Goal: Information Seeking & Learning: Learn about a topic

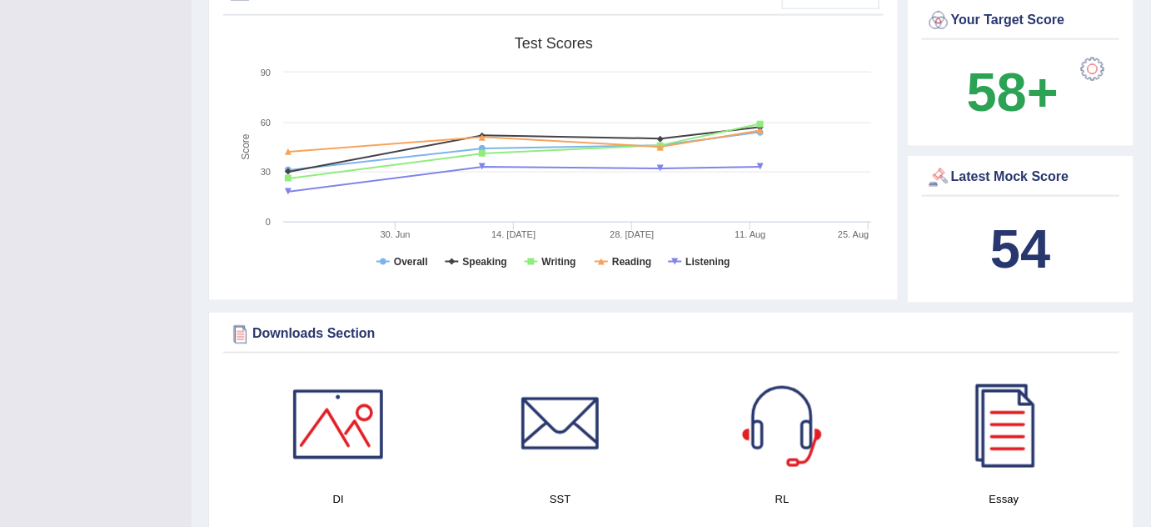
scroll to position [639, 0]
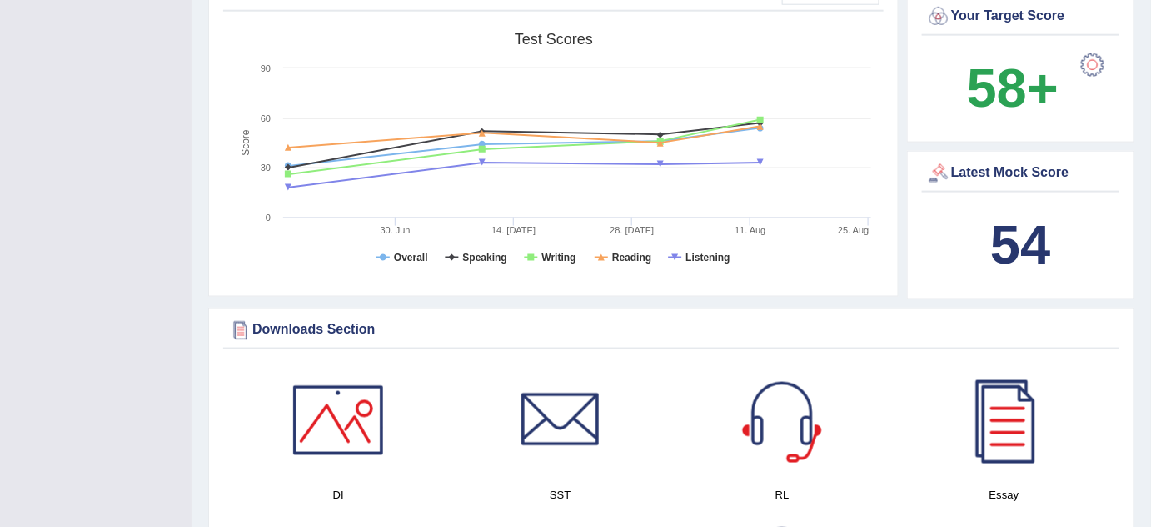
click at [1095, 60] on div at bounding box center [1092, 64] width 33 height 33
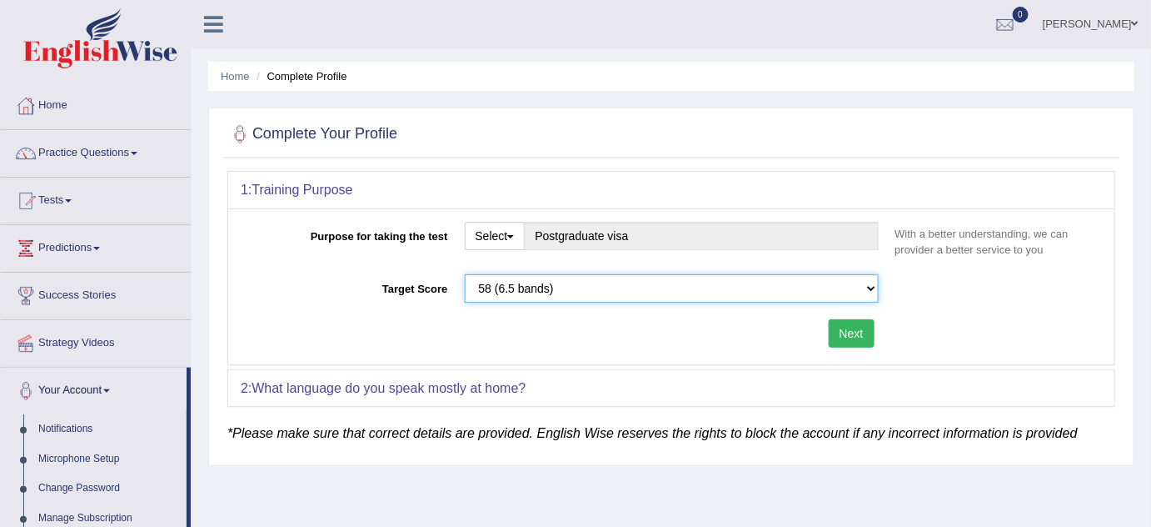
click at [499, 292] on select "Please select the correct value 50 (6 bands) 58 (6.5 bands) 65 (7 bands) 79 (8 …" at bounding box center [672, 288] width 414 height 28
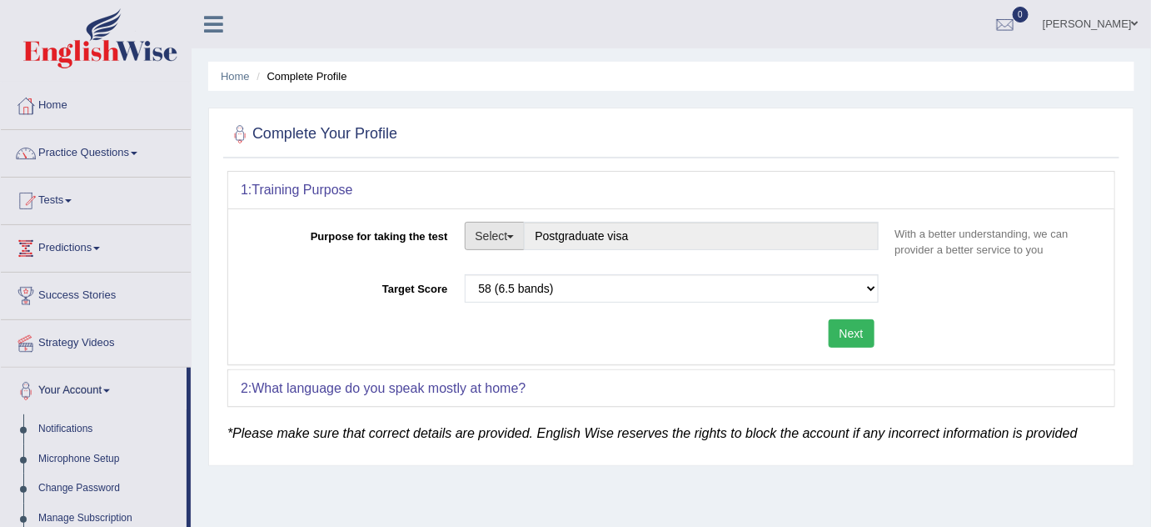
click at [522, 238] on button "Select" at bounding box center [495, 236] width 61 height 28
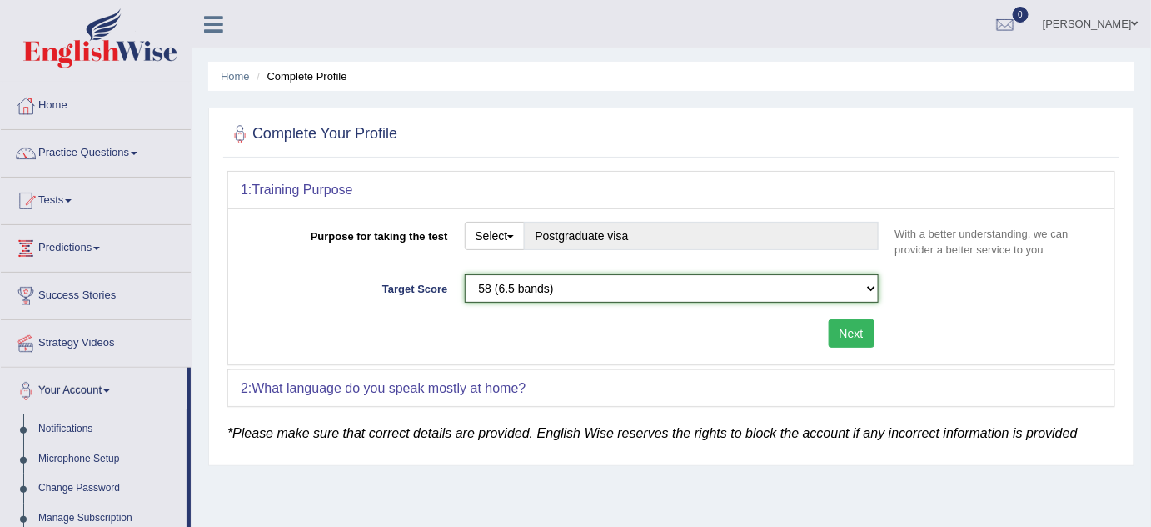
click at [587, 285] on select "Please select the correct value 50 (6 bands) 58 (6.5 bands) 65 (7 bands) 79 (8 …" at bounding box center [672, 288] width 414 height 28
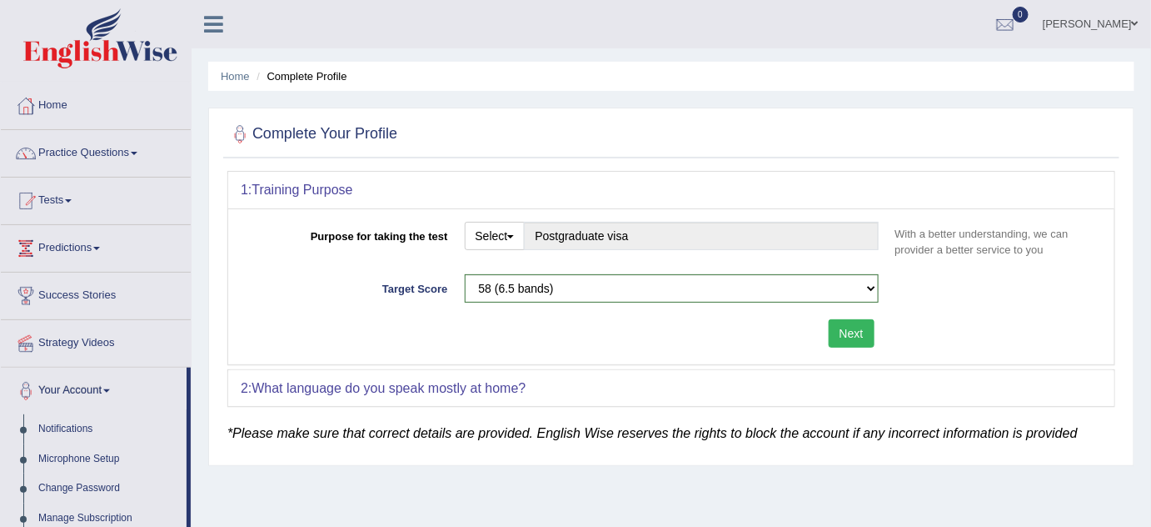
click at [376, 347] on div "Next" at bounding box center [564, 335] width 646 height 32
click at [117, 153] on link "Practice Questions" at bounding box center [96, 151] width 190 height 42
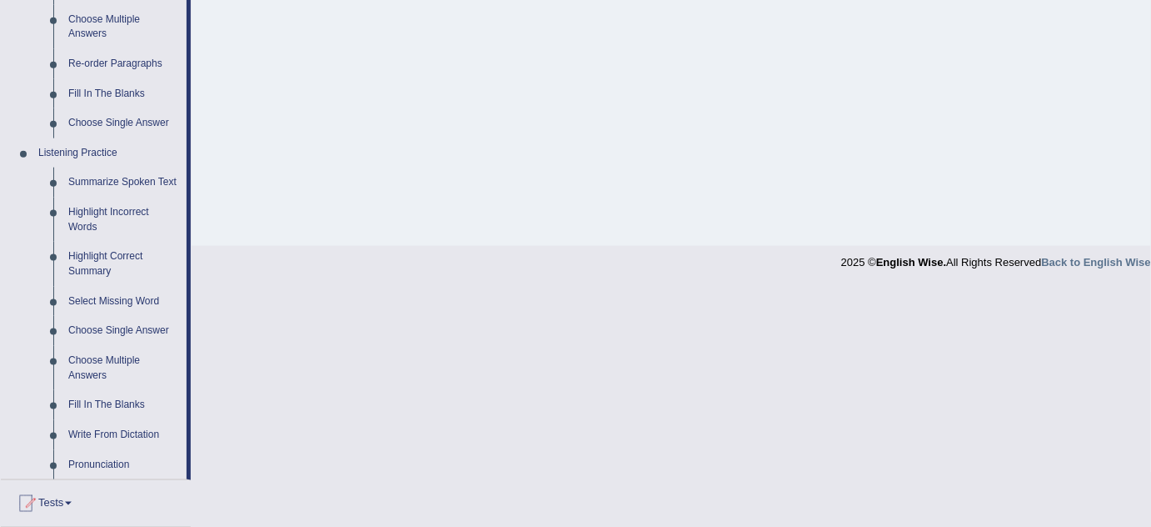
scroll to position [592, 0]
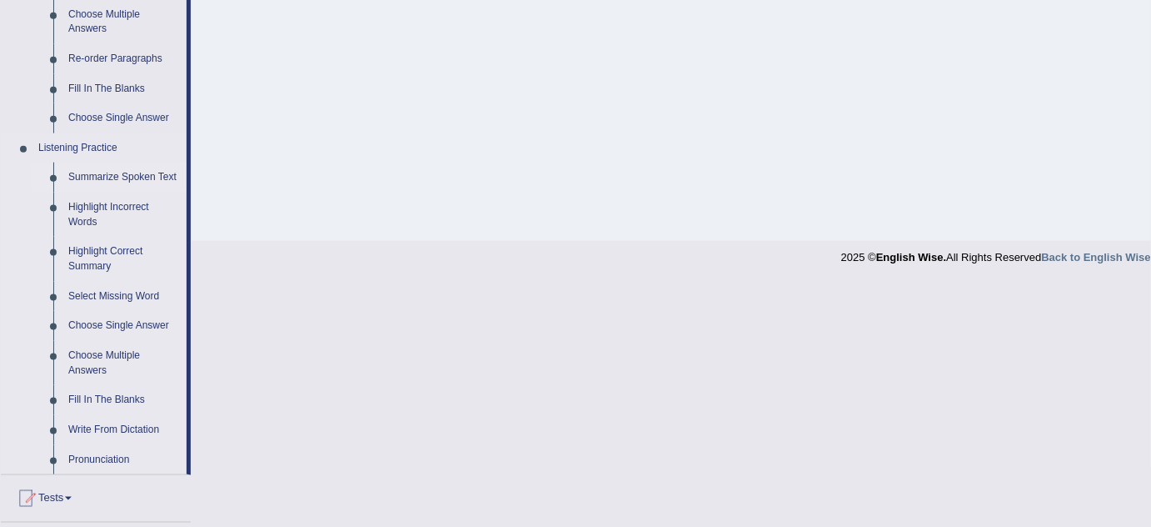
click at [142, 175] on link "Summarize Spoken Text" at bounding box center [124, 177] width 126 height 30
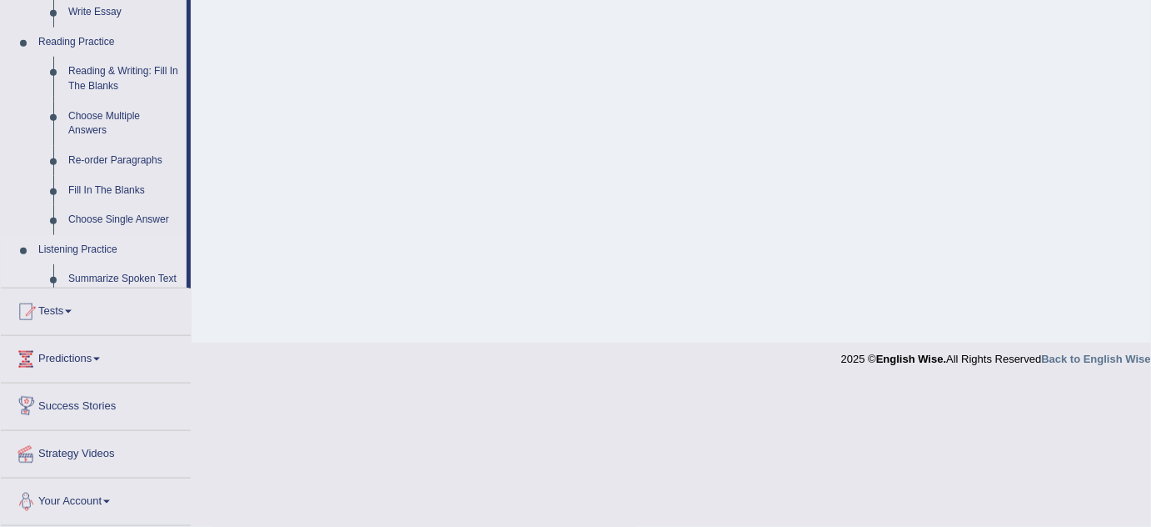
scroll to position [472, 0]
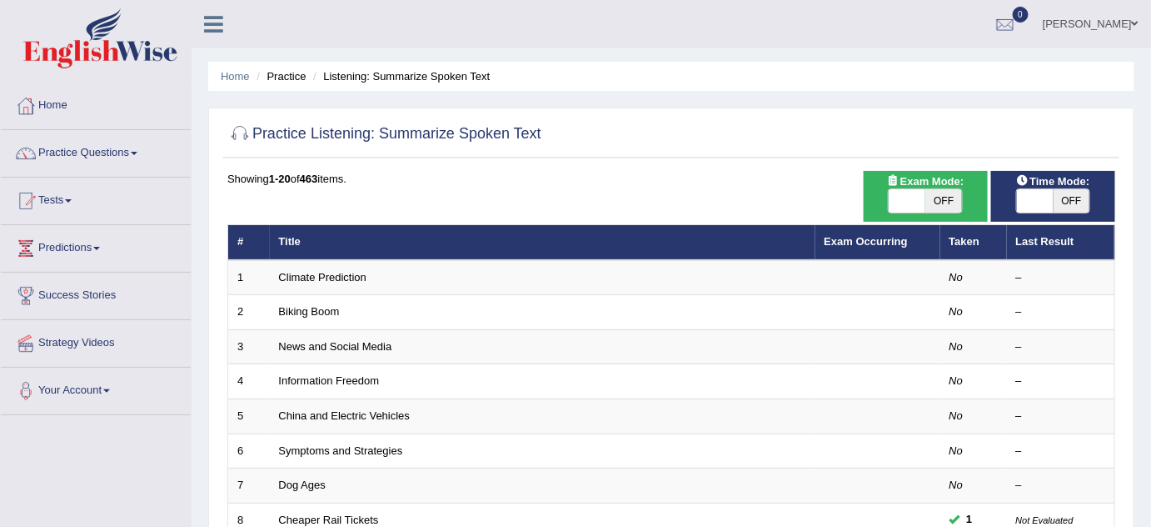
click at [909, 203] on span at bounding box center [907, 200] width 37 height 23
checkbox input "true"
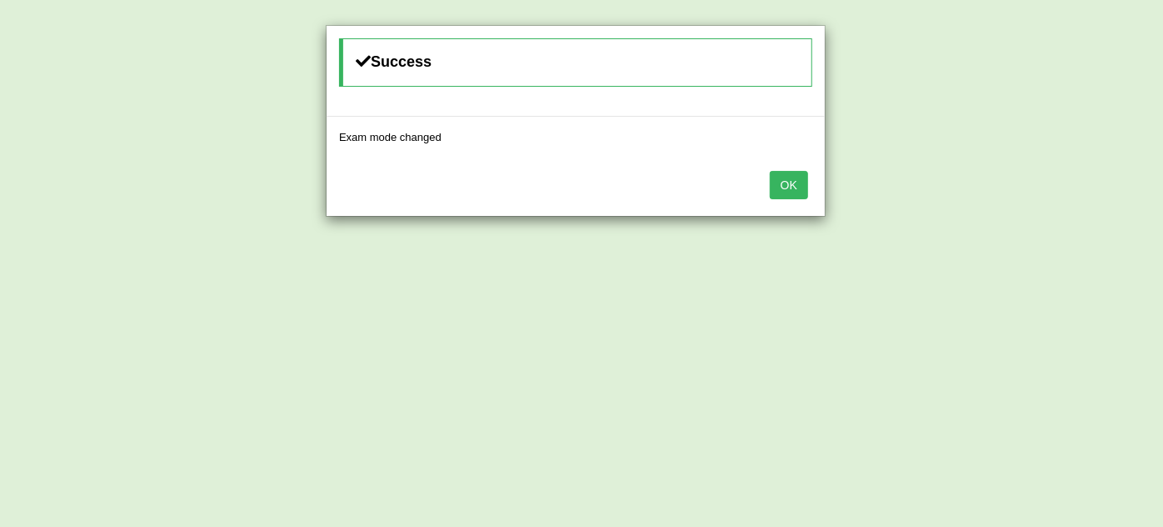
click at [782, 183] on button "OK" at bounding box center [789, 185] width 38 height 28
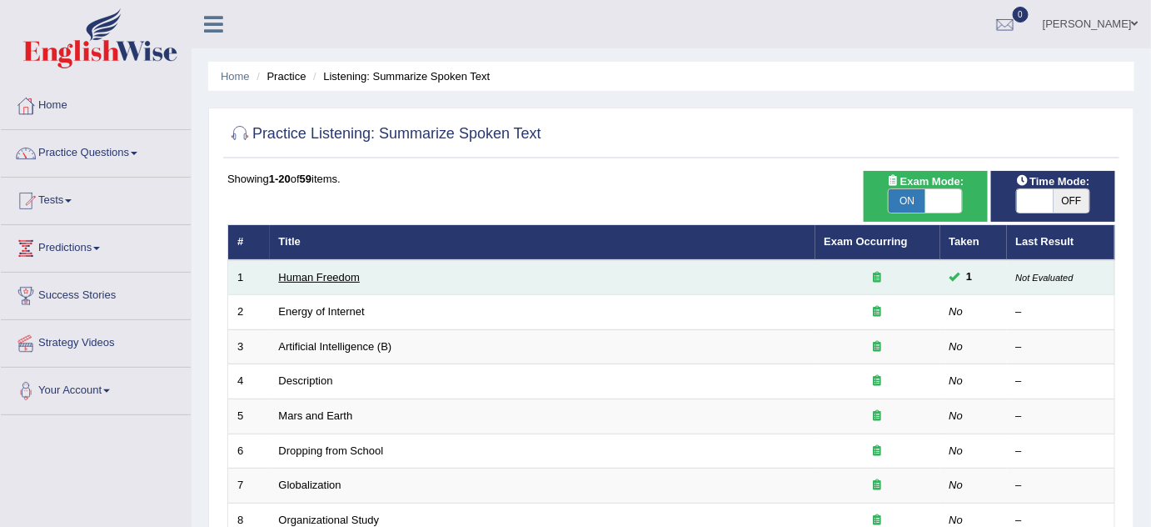
click at [338, 273] on link "Human Freedom" at bounding box center [320, 277] width 82 height 12
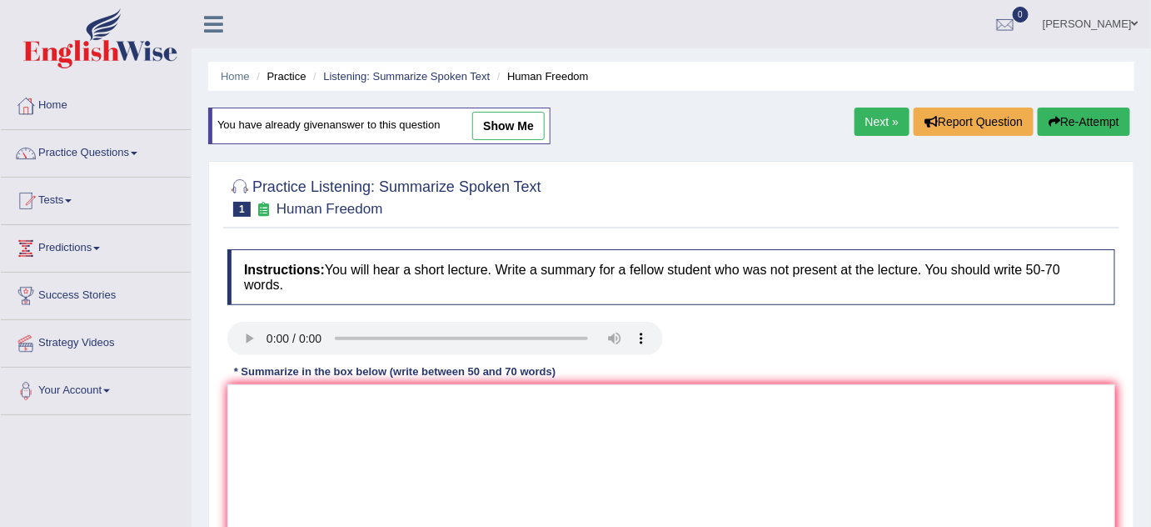
click at [881, 117] on link "Next »" at bounding box center [882, 121] width 55 height 28
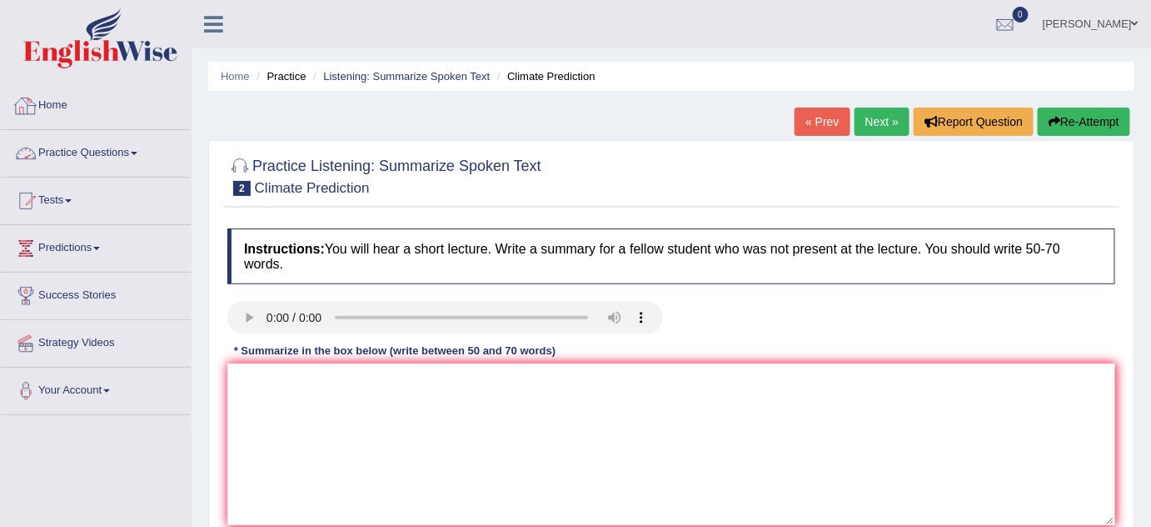
click at [82, 97] on link "Home" at bounding box center [96, 103] width 190 height 42
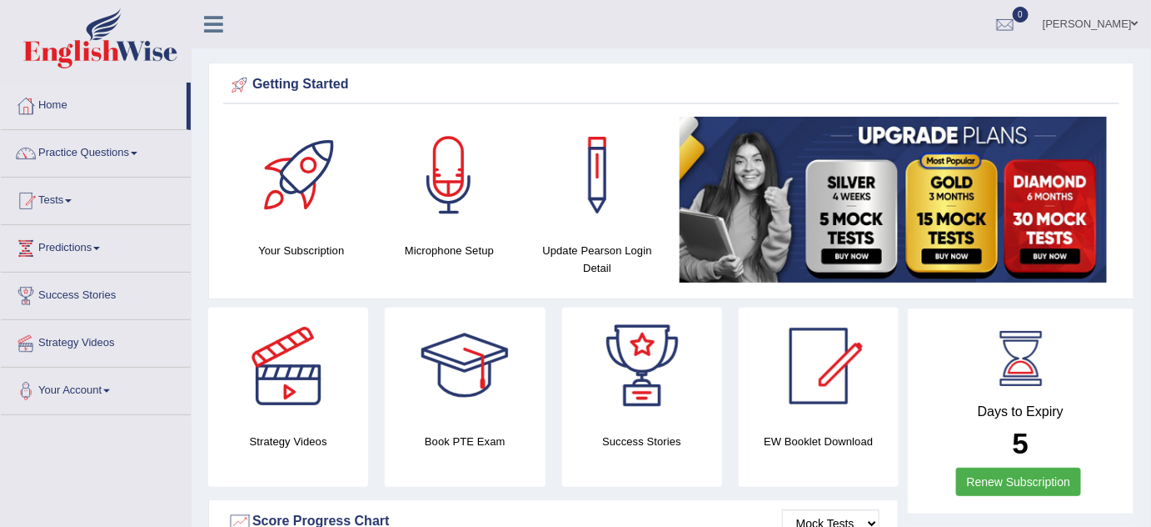
click at [131, 154] on link "Practice Questions" at bounding box center [96, 151] width 190 height 42
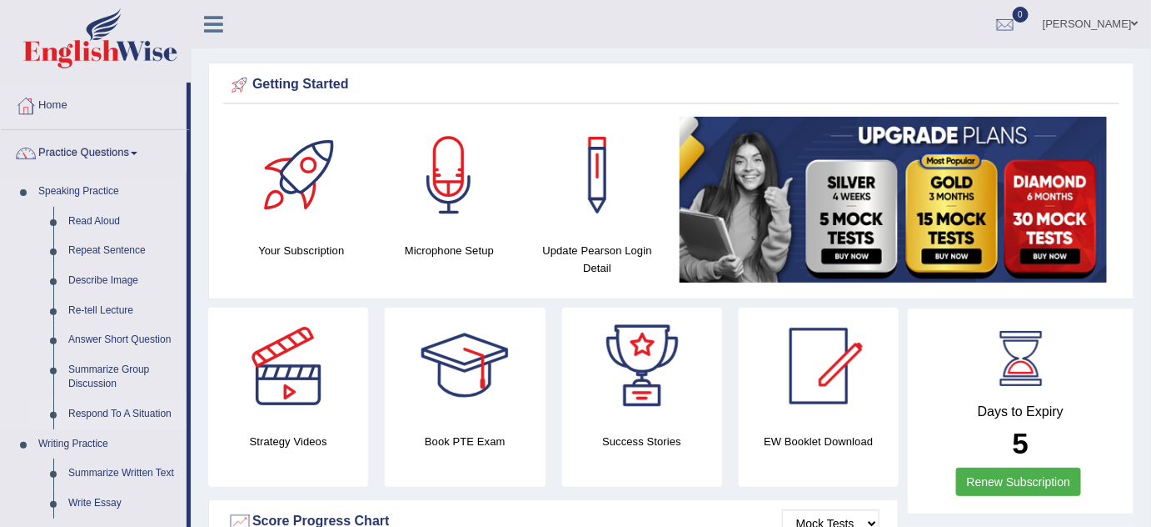
click at [155, 412] on link "Respond To A Situation" at bounding box center [124, 414] width 126 height 30
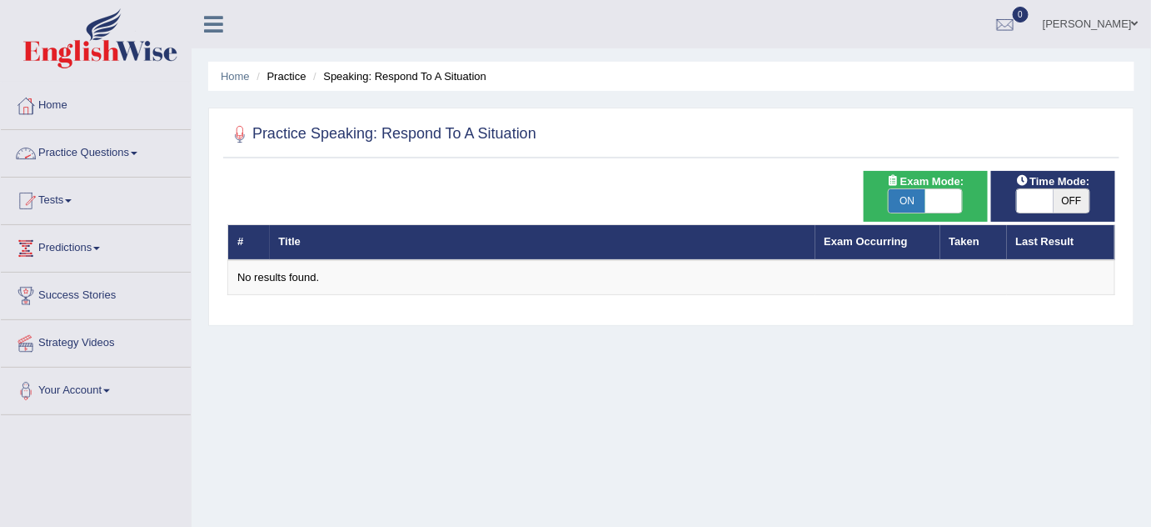
click at [117, 150] on link "Practice Questions" at bounding box center [96, 151] width 190 height 42
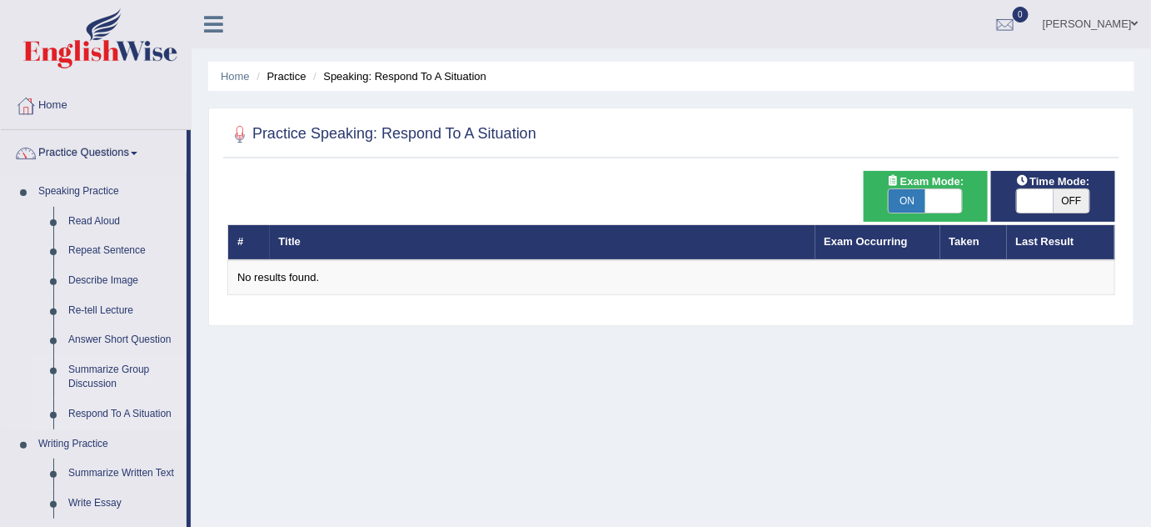
click at [103, 375] on link "Summarize Group Discussion" at bounding box center [124, 377] width 126 height 44
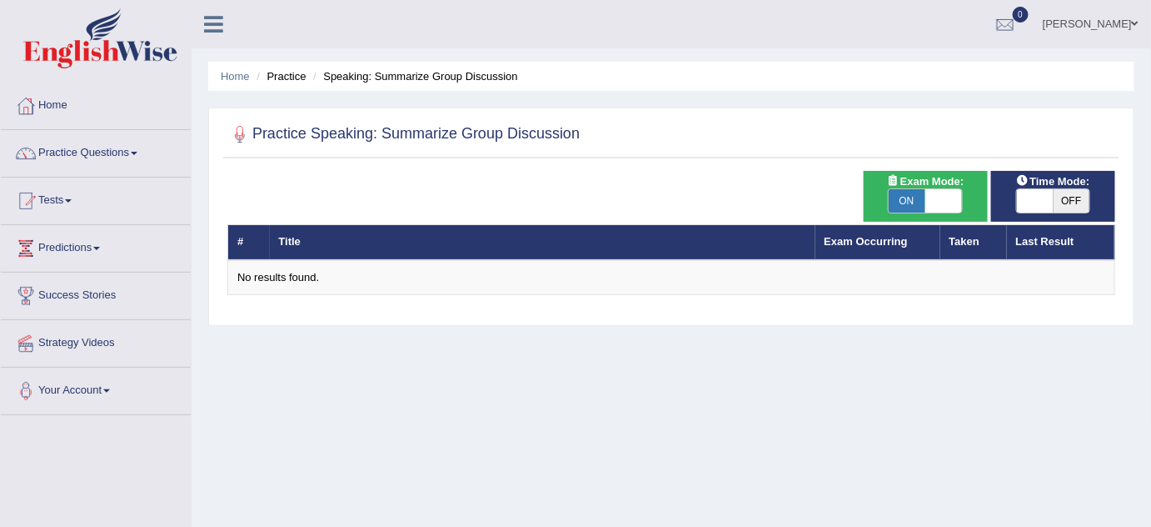
drag, startPoint x: 938, startPoint y: 197, endPoint x: 937, endPoint y: 207, distance: 10.0
click at [938, 197] on span at bounding box center [944, 200] width 37 height 23
checkbox input "false"
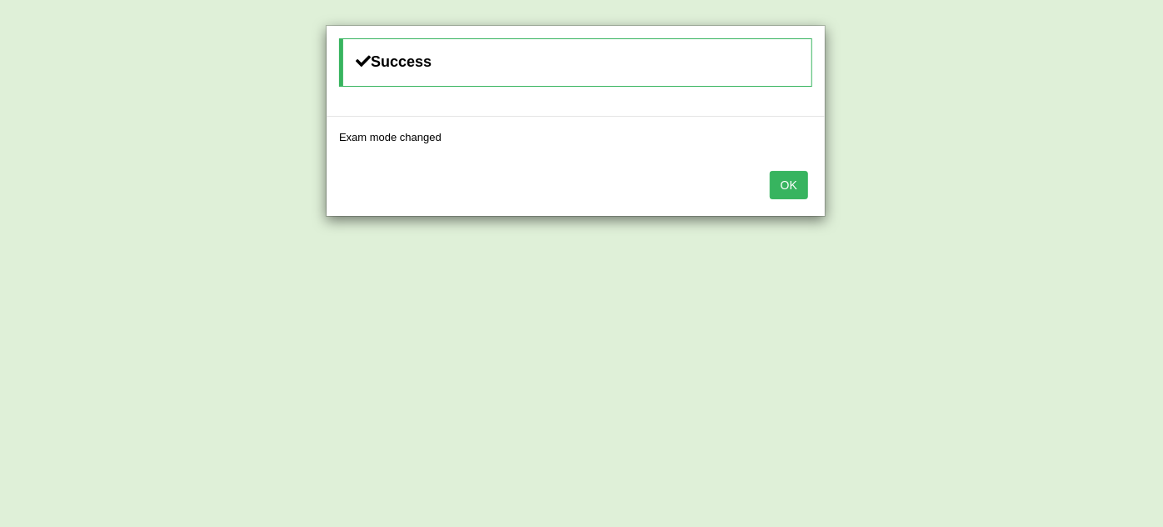
click at [785, 177] on button "OK" at bounding box center [789, 185] width 38 height 28
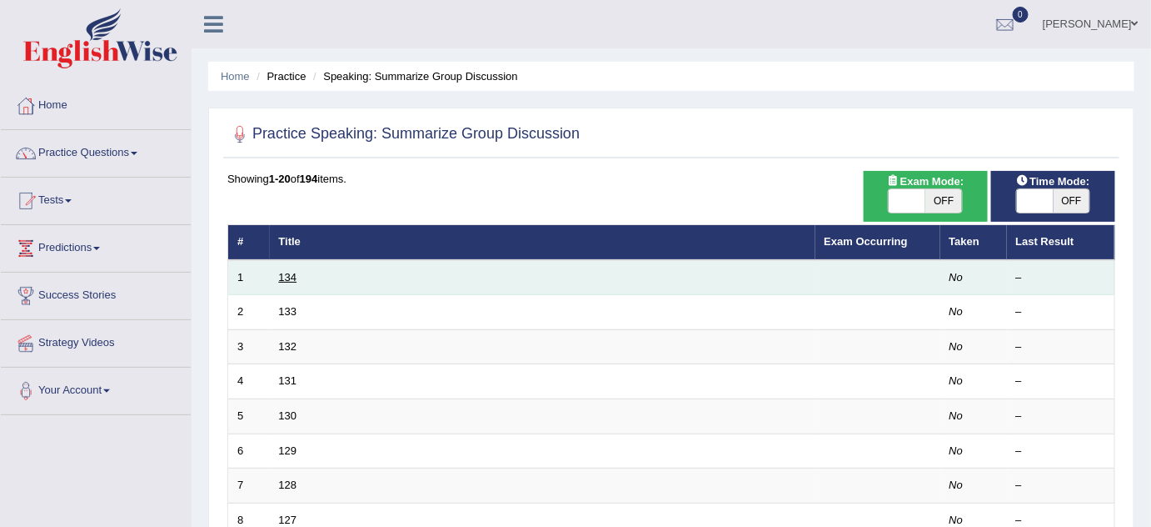
click at [287, 279] on link "134" at bounding box center [288, 277] width 18 height 12
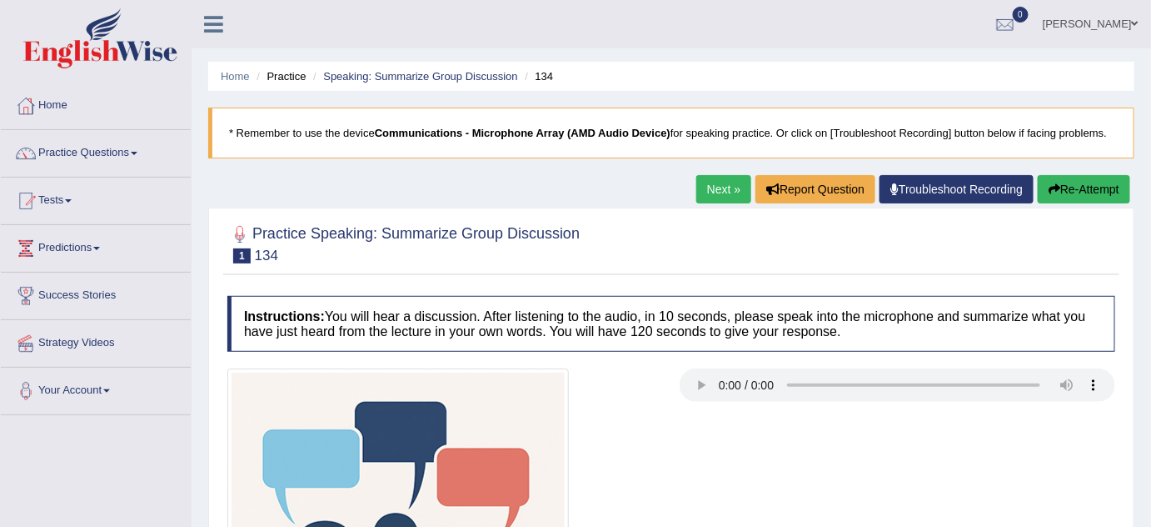
click at [721, 200] on link "Next »" at bounding box center [723, 189] width 55 height 28
click at [720, 199] on link "Next »" at bounding box center [723, 189] width 55 height 28
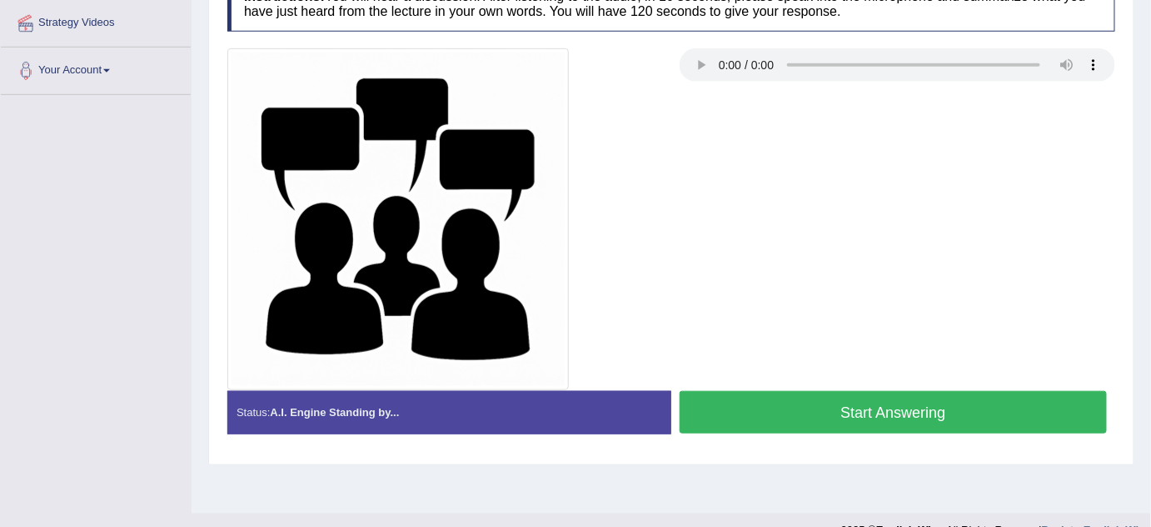
scroll to position [348, 0]
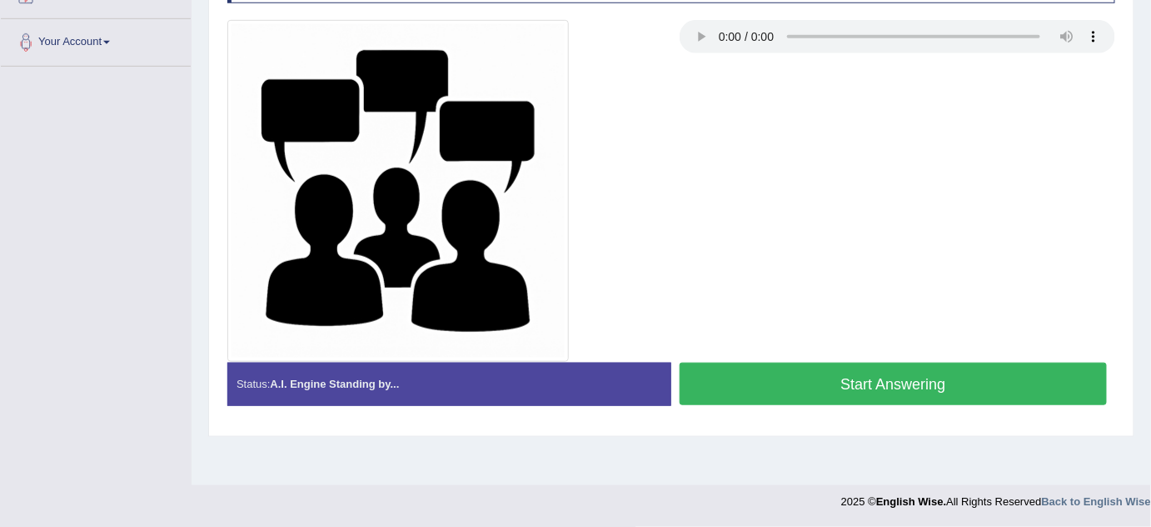
click at [860, 377] on button "Start Answering" at bounding box center [893, 383] width 427 height 42
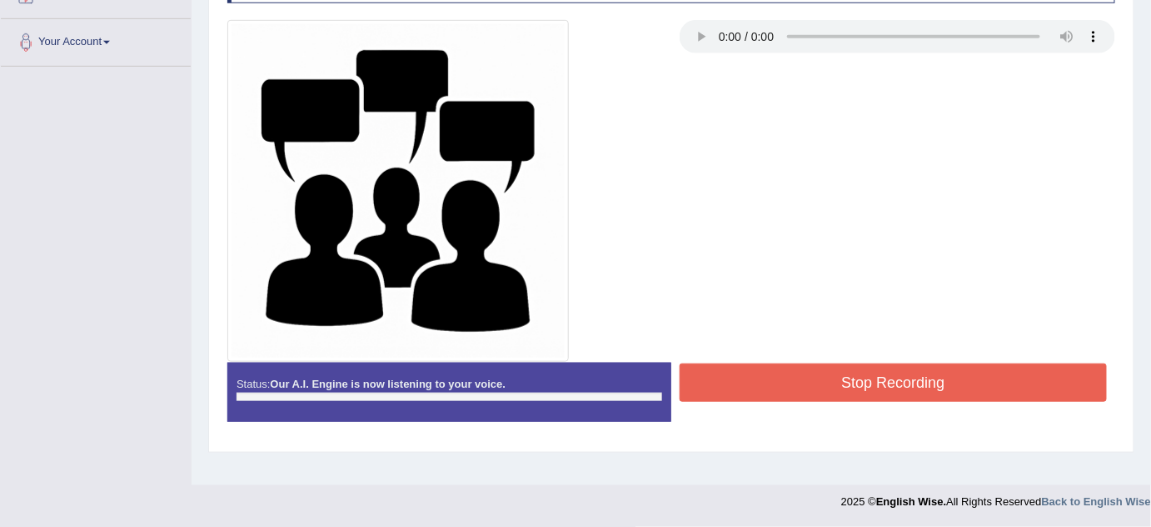
click at [860, 377] on button "Stop Recording" at bounding box center [893, 382] width 427 height 38
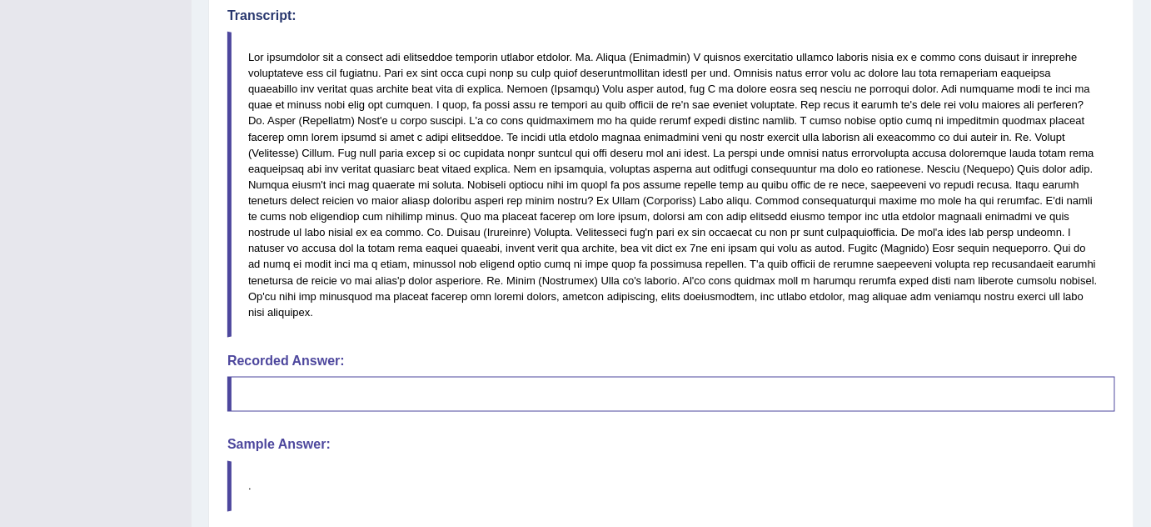
scroll to position [726, 0]
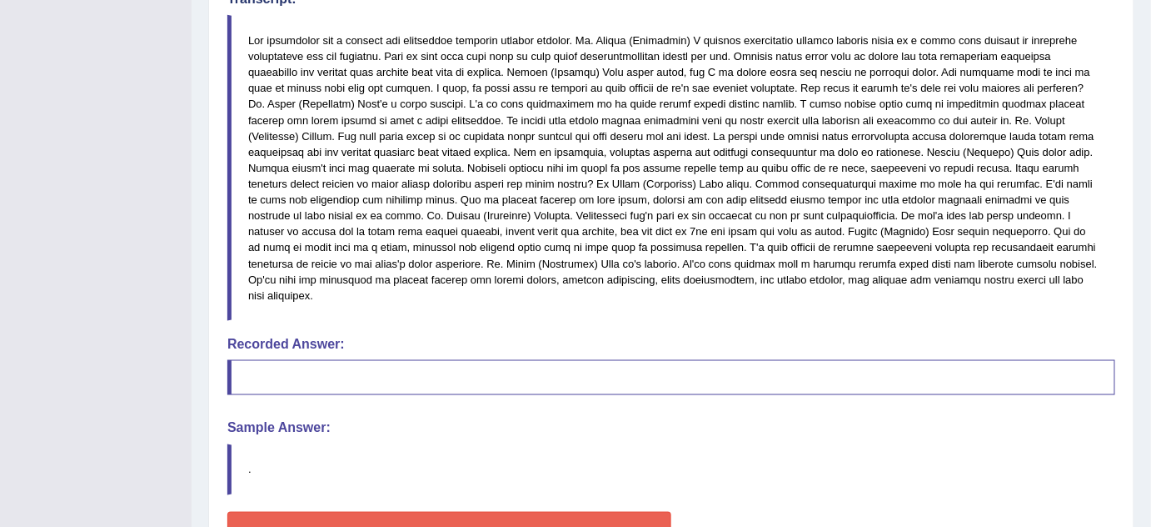
click at [828, 206] on blockquote at bounding box center [671, 168] width 888 height 306
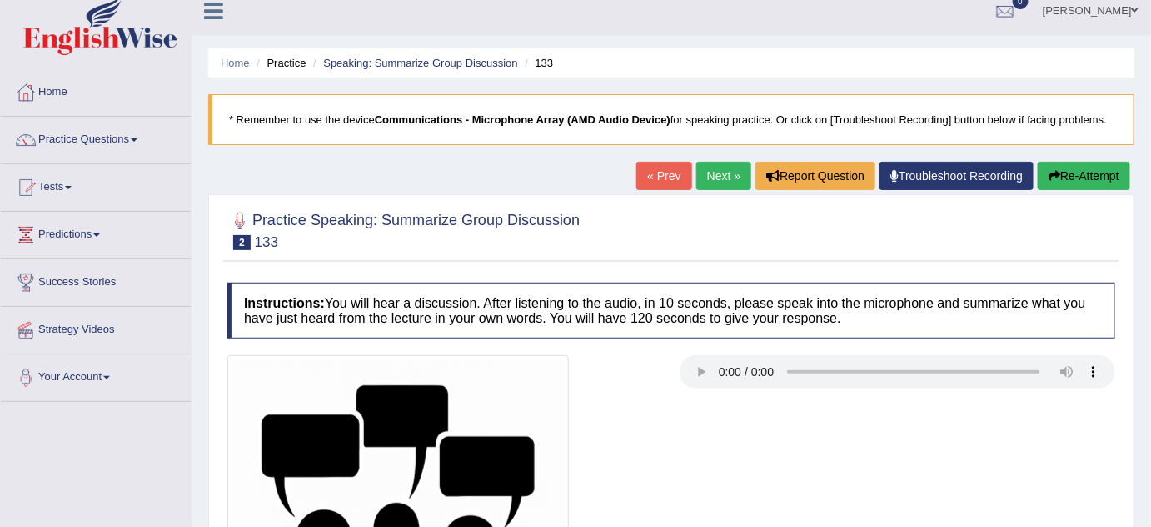
scroll to position [0, 0]
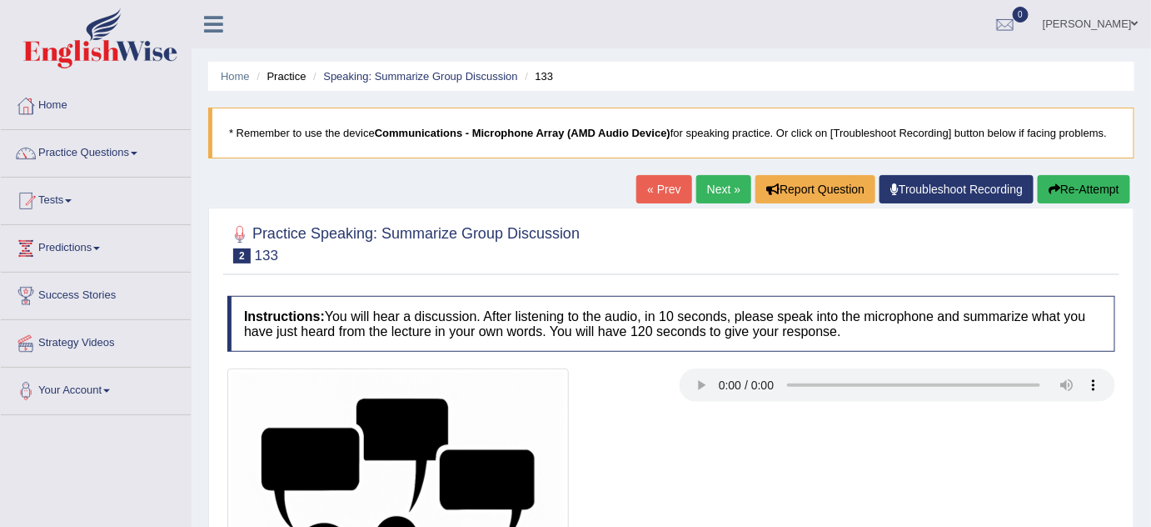
click at [706, 192] on link "Next »" at bounding box center [723, 189] width 55 height 28
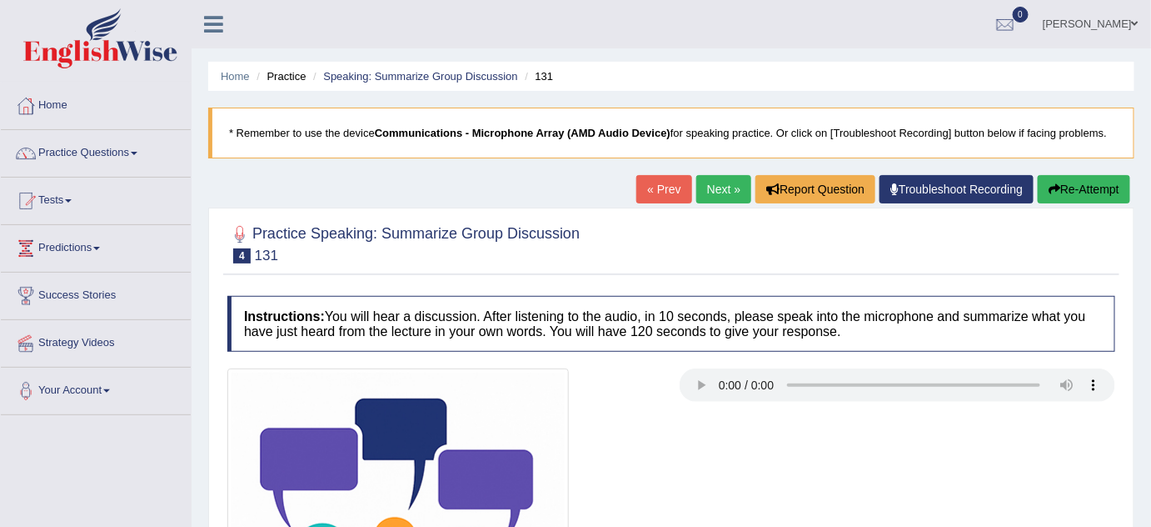
click at [871, 272] on div "Practice Speaking: Summarize Group Discussion 4 131" at bounding box center [671, 246] width 896 height 58
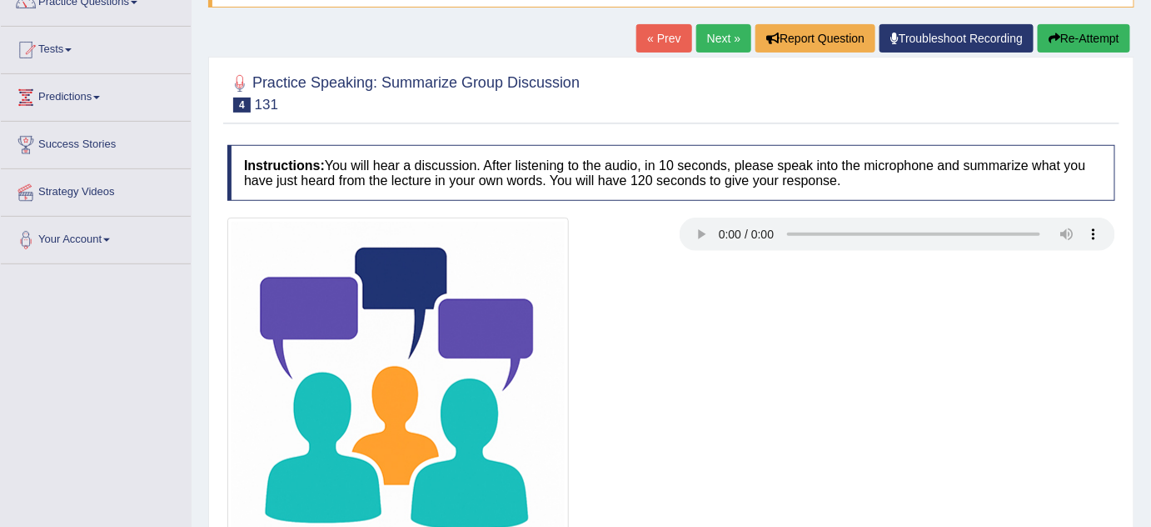
scroll to position [151, 0]
click at [924, 342] on div at bounding box center [671, 388] width 905 height 342
click at [699, 302] on div at bounding box center [671, 388] width 905 height 342
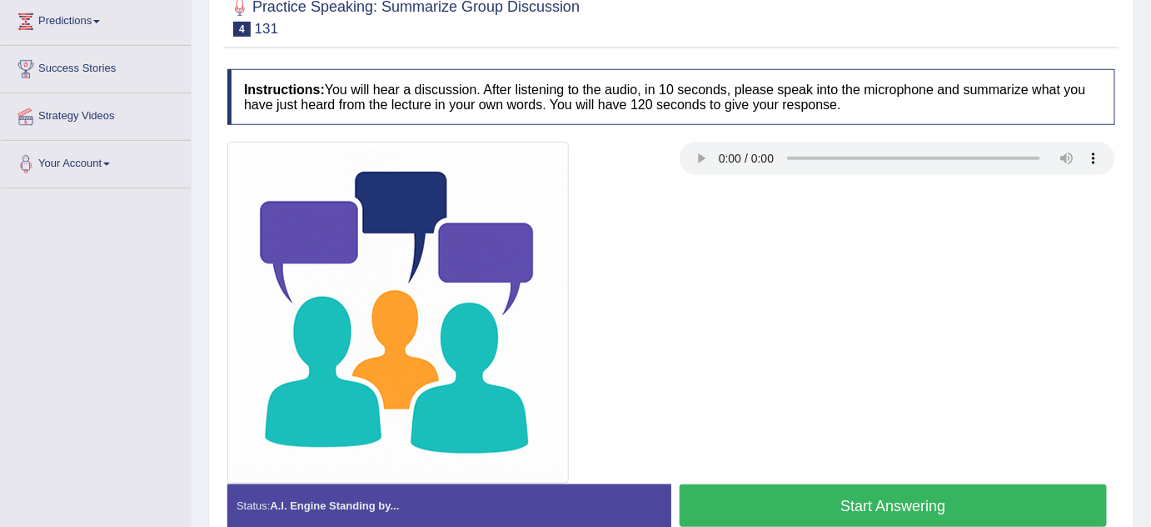
drag, startPoint x: 887, startPoint y: 441, endPoint x: 986, endPoint y: 366, distance: 124.3
click at [889, 441] on div at bounding box center [671, 313] width 905 height 342
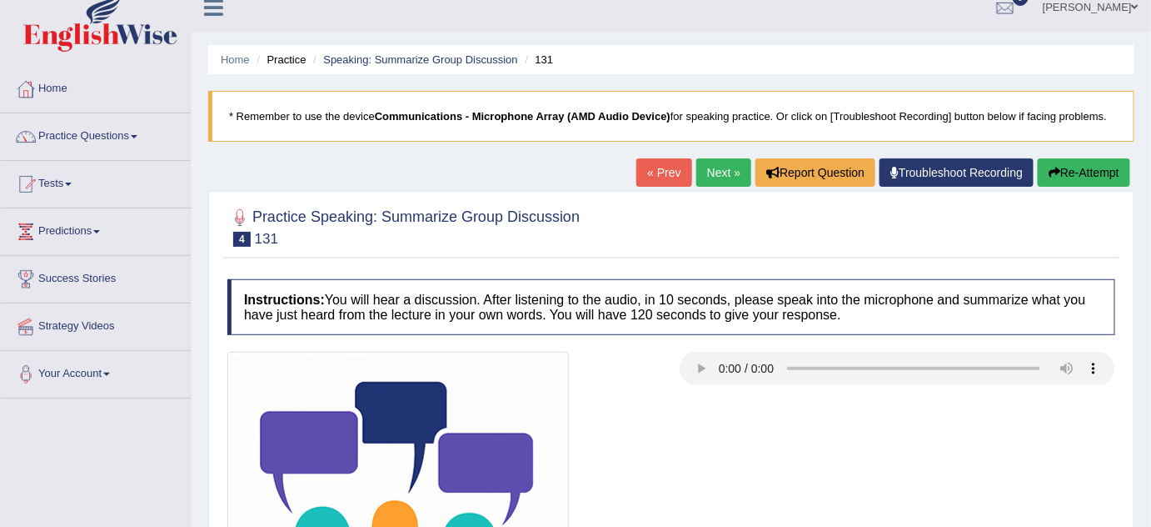
scroll to position [0, 0]
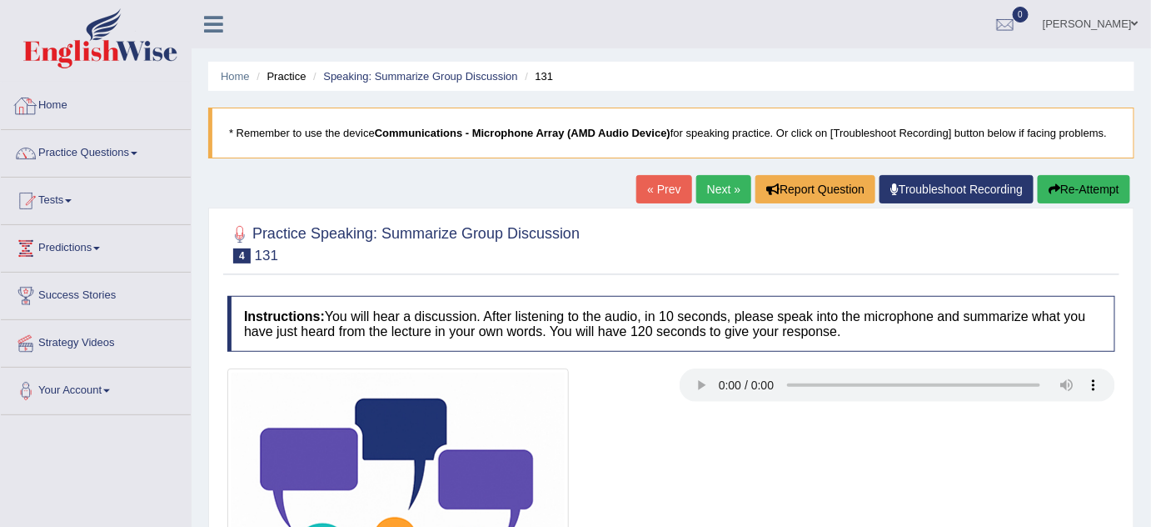
click at [133, 116] on link "Home" at bounding box center [96, 103] width 190 height 42
click at [110, 152] on link "Practice Questions" at bounding box center [96, 151] width 190 height 42
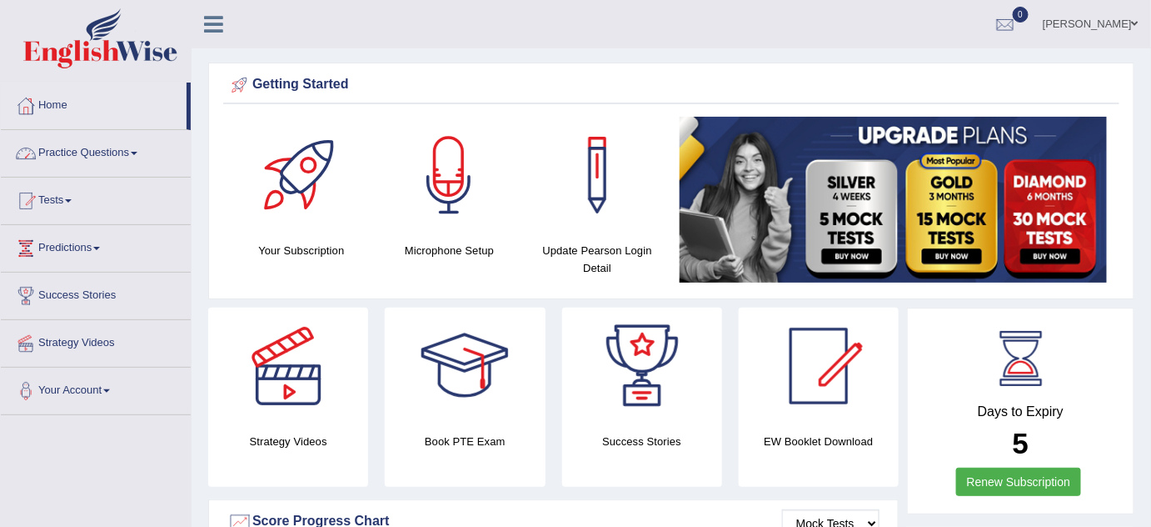
click at [102, 154] on link "Practice Questions" at bounding box center [96, 151] width 190 height 42
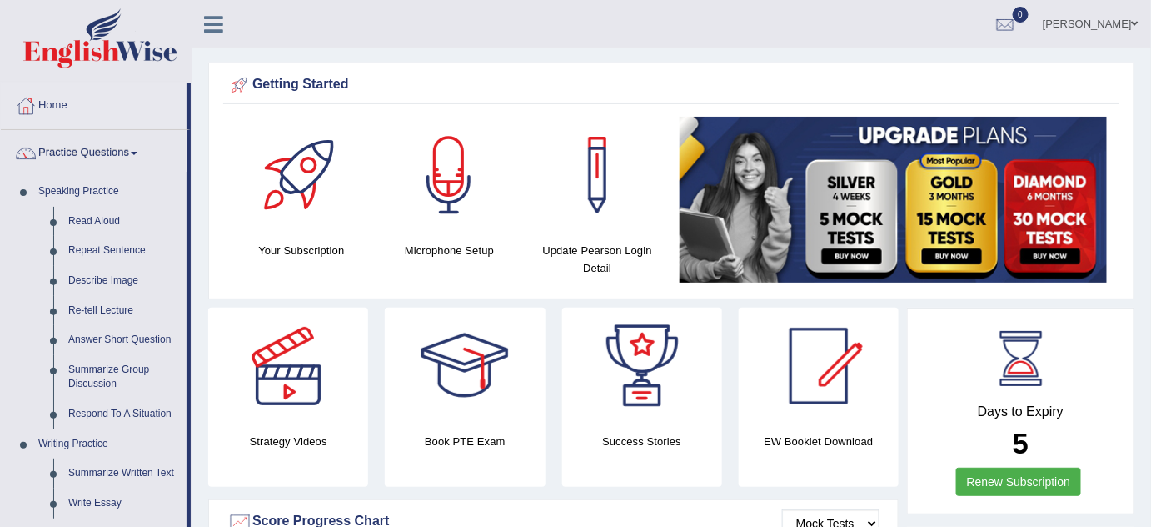
click at [102, 154] on link "Practice Questions" at bounding box center [94, 151] width 186 height 42
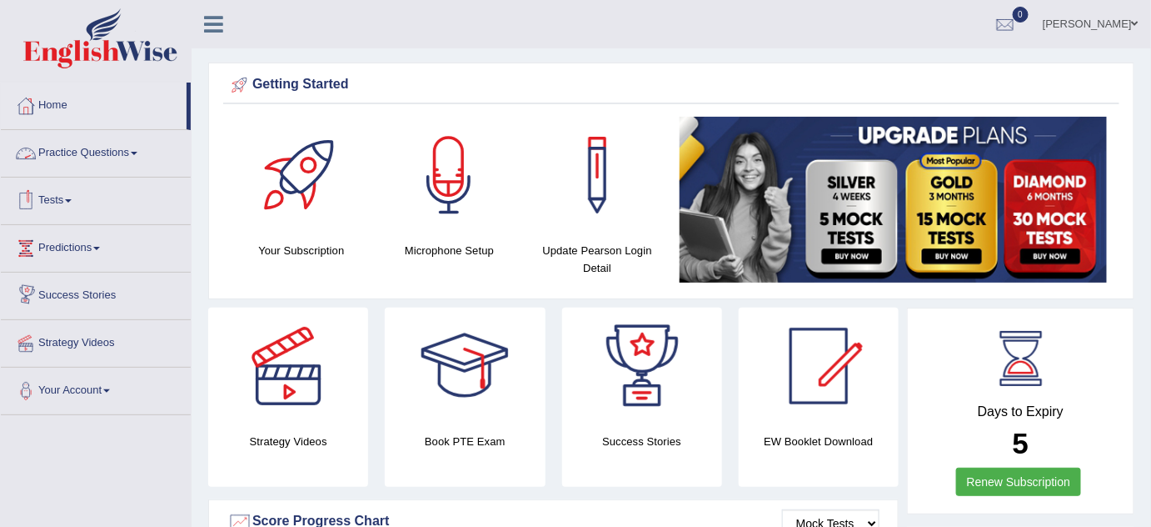
click at [123, 155] on link "Practice Questions" at bounding box center [96, 151] width 190 height 42
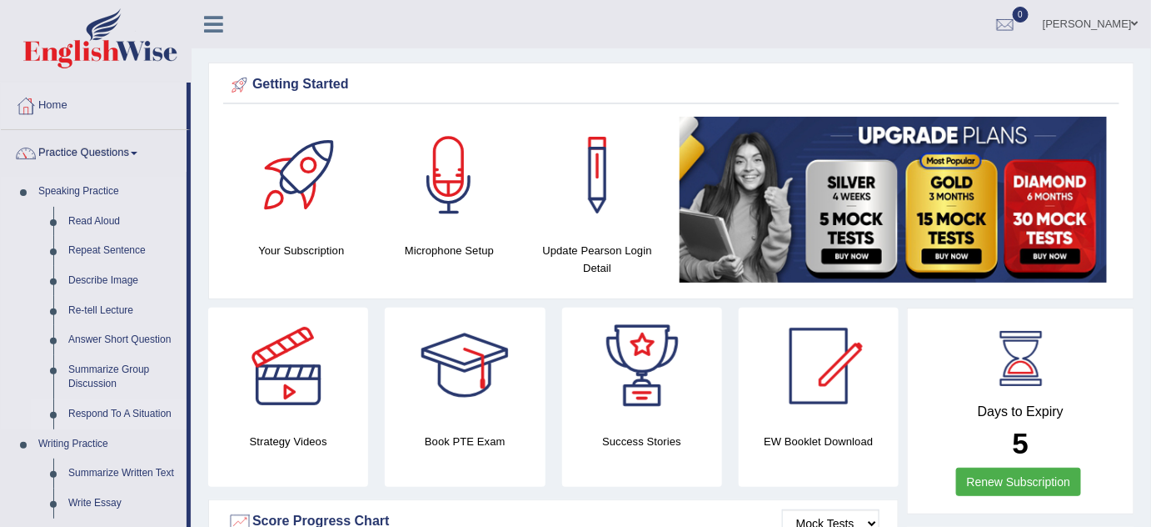
click at [97, 412] on link "Respond To A Situation" at bounding box center [124, 414] width 126 height 30
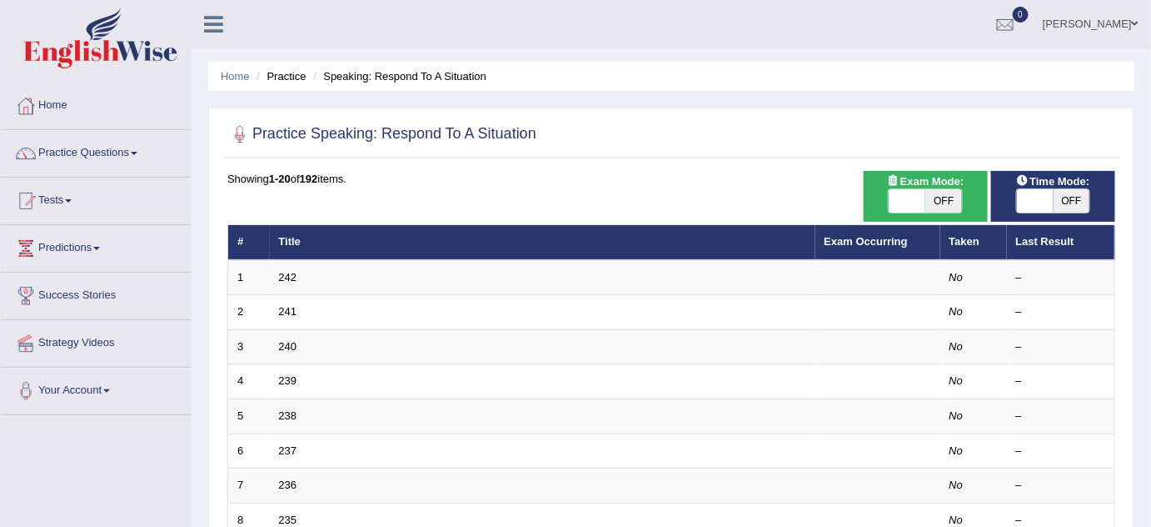
click at [945, 203] on span "OFF" at bounding box center [944, 200] width 37 height 23
checkbox input "true"
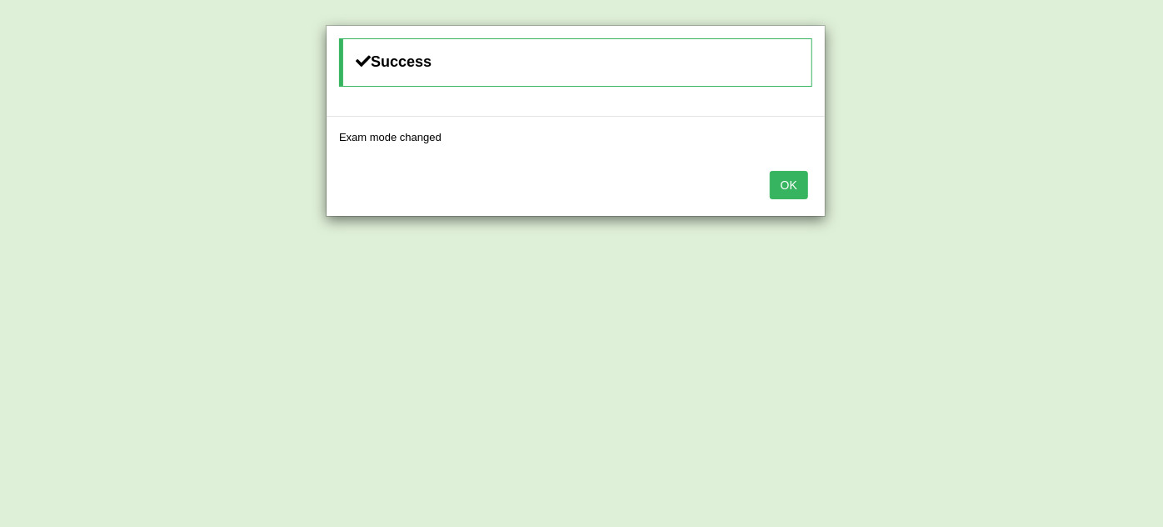
click at [791, 185] on button "OK" at bounding box center [789, 185] width 38 height 28
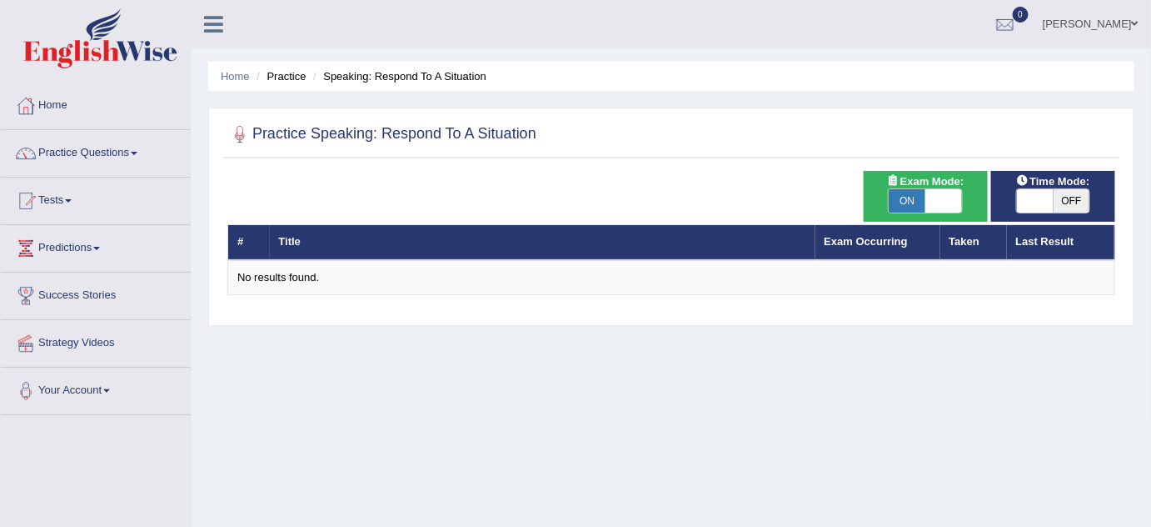
click at [934, 195] on span at bounding box center [944, 200] width 37 height 23
checkbox input "false"
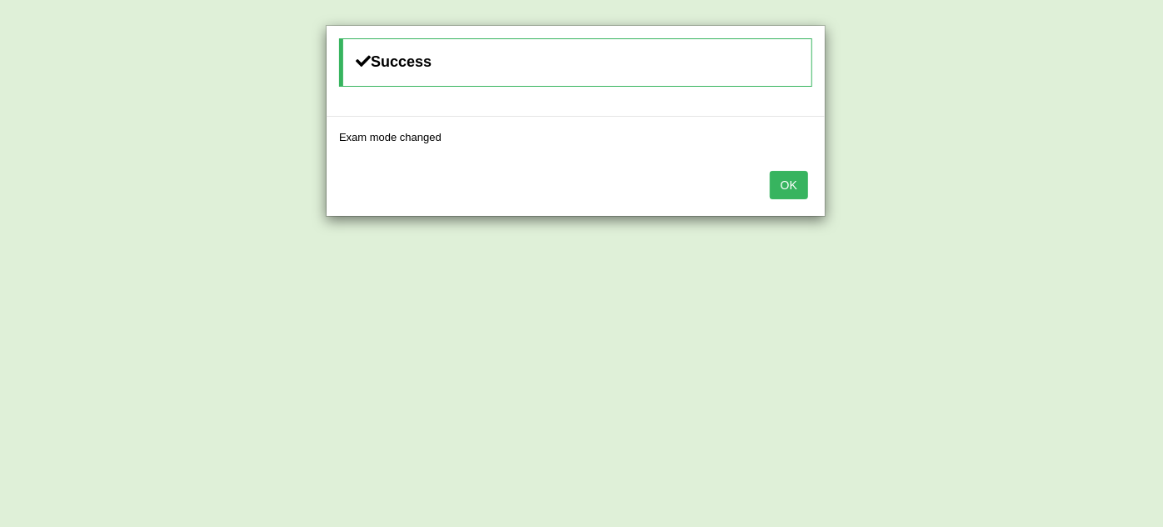
click at [786, 190] on button "OK" at bounding box center [789, 185] width 38 height 28
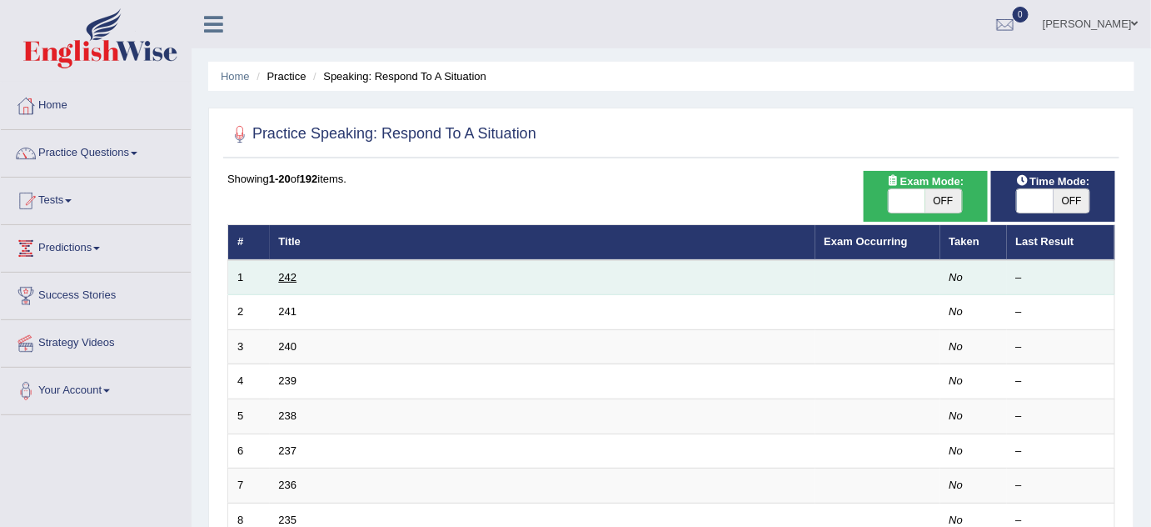
click at [284, 271] on link "242" at bounding box center [288, 277] width 18 height 12
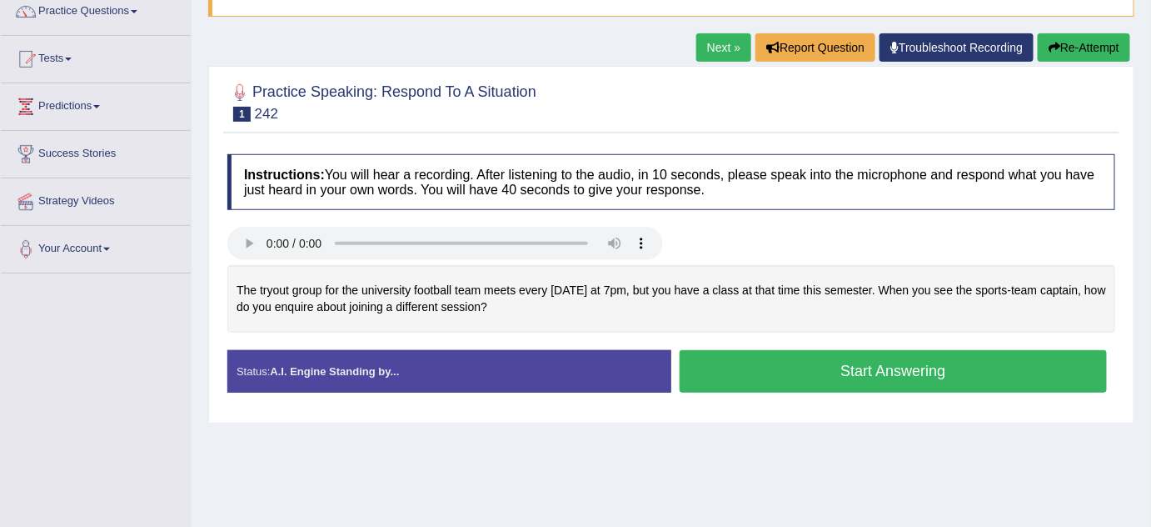
scroll to position [151, 0]
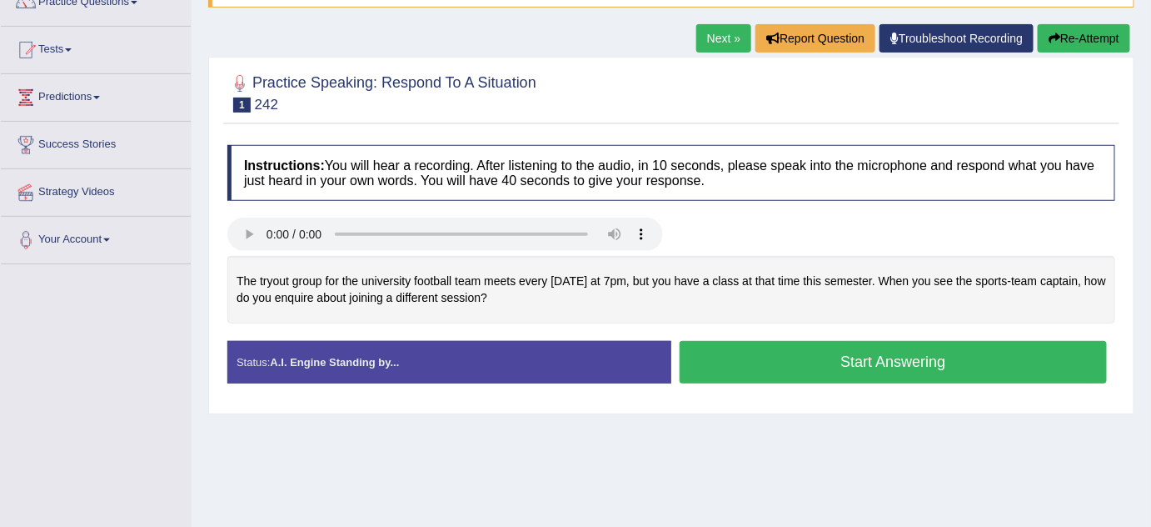
click at [897, 362] on button "Start Answering" at bounding box center [893, 362] width 427 height 42
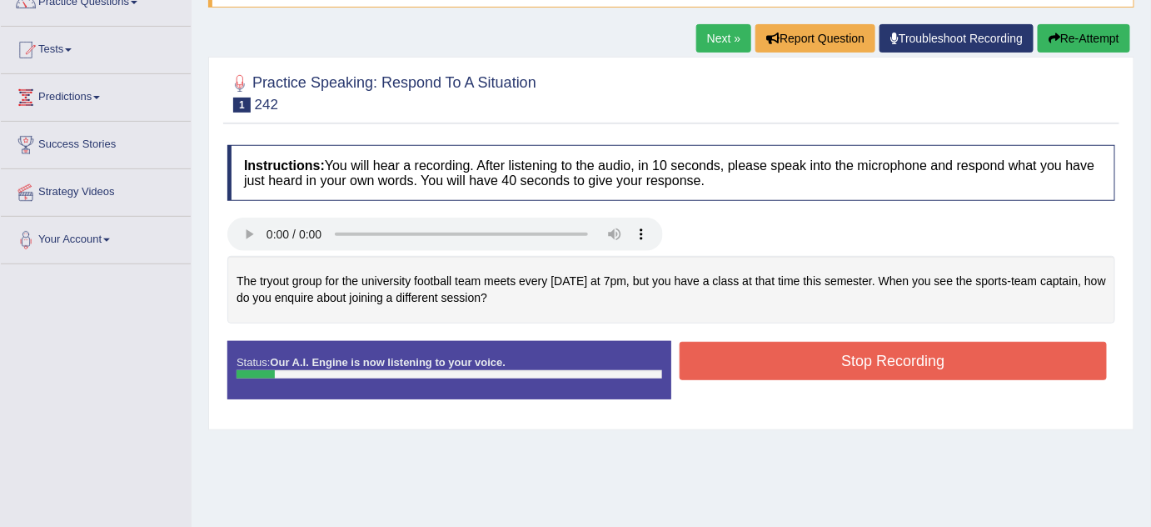
click at [1071, 42] on button "Re-Attempt" at bounding box center [1084, 38] width 92 height 28
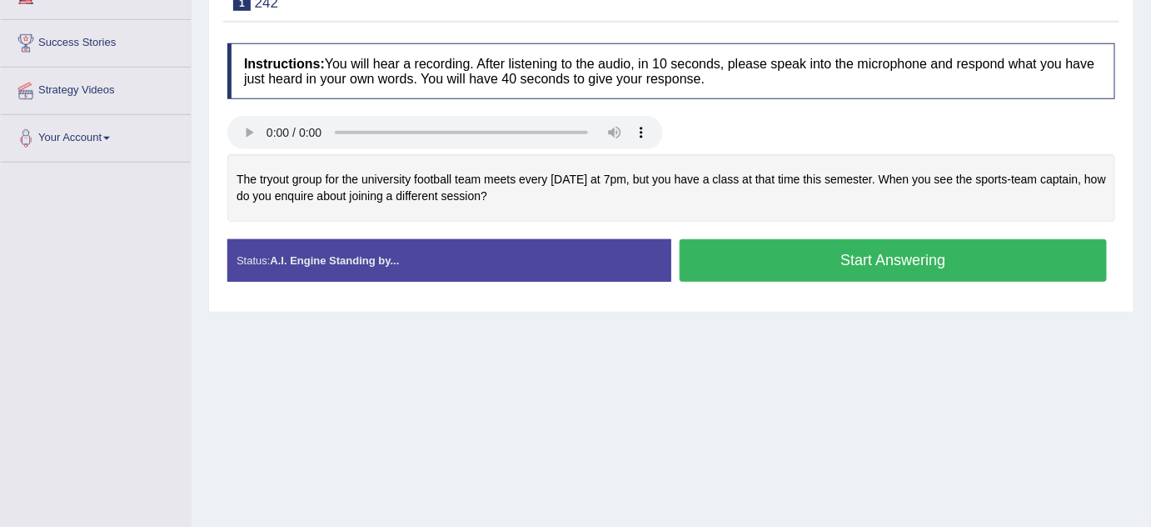
scroll to position [253, 0]
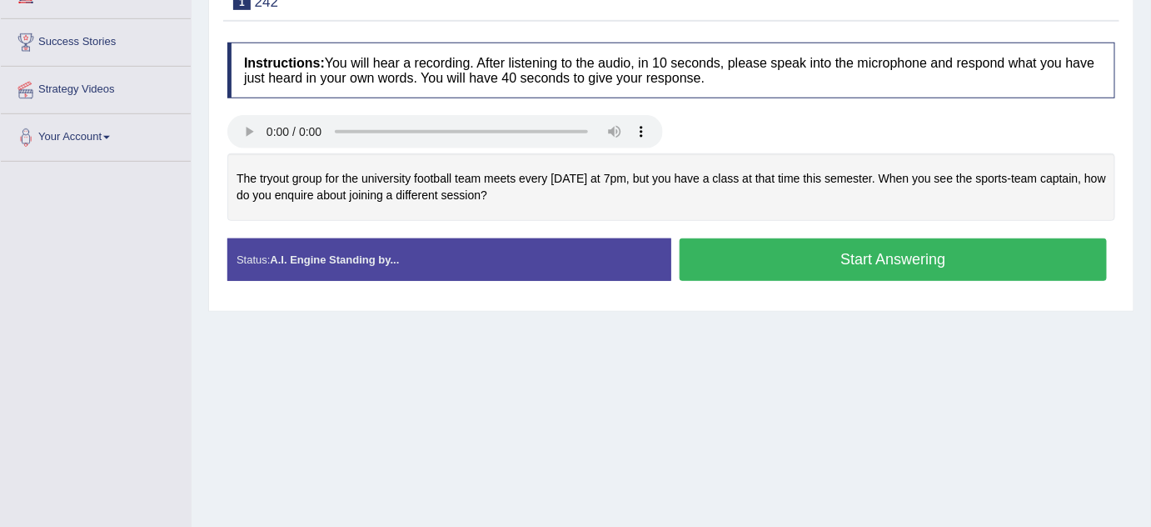
click at [905, 127] on div at bounding box center [671, 133] width 905 height 37
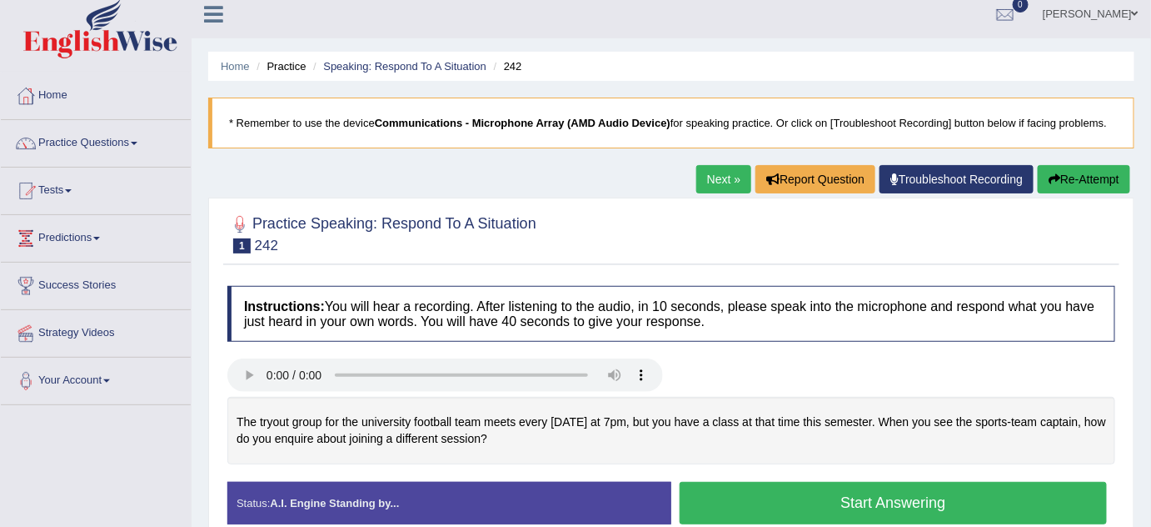
scroll to position [0, 0]
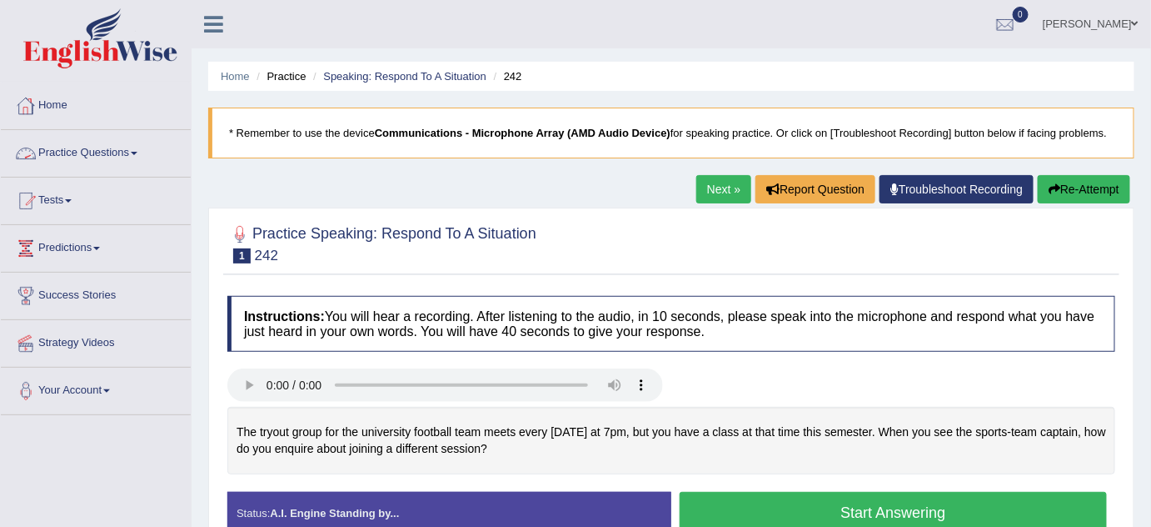
click at [138, 147] on link "Practice Questions" at bounding box center [96, 151] width 190 height 42
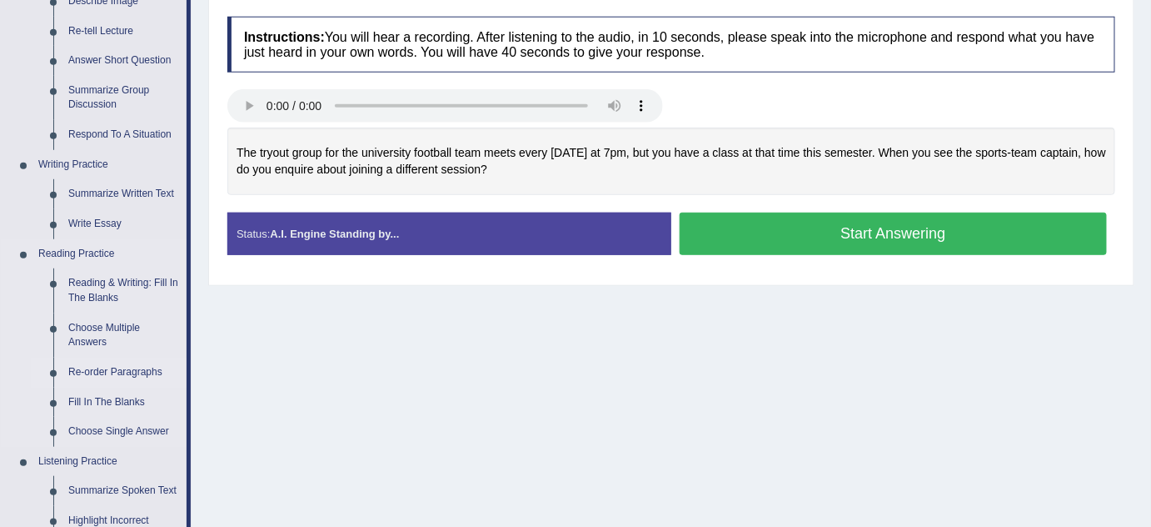
scroll to position [378, 0]
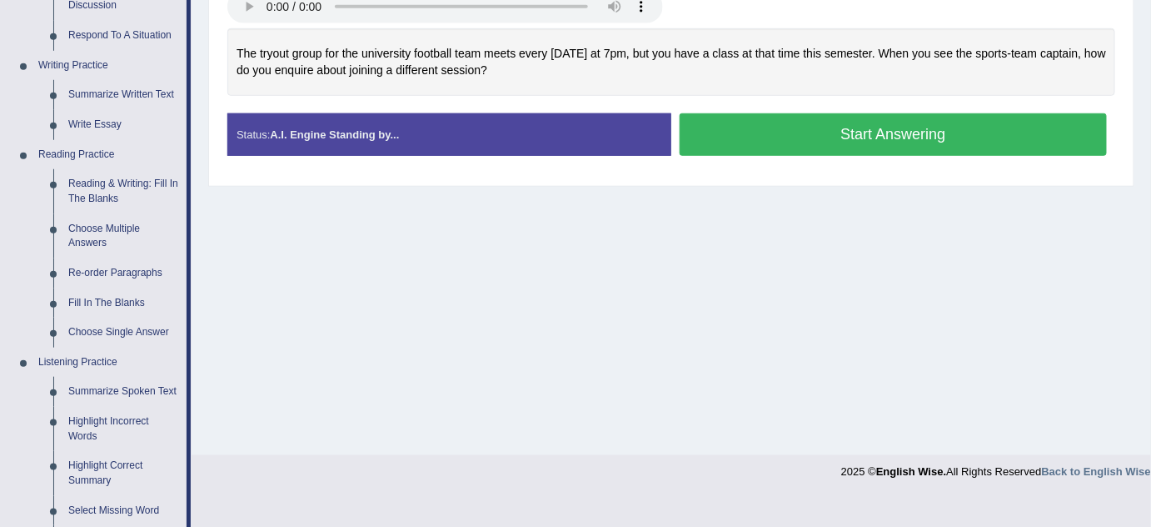
click at [457, 282] on div "Home Practice Speaking: Respond To A Situation 242 * Remember to use the device…" at bounding box center [672, 38] width 960 height 833
click at [463, 179] on div "Practice Speaking: Respond To A Situation 1 242 Instructions: You will hear a r…" at bounding box center [671, 7] width 926 height 357
